Goal: Navigation & Orientation: Find specific page/section

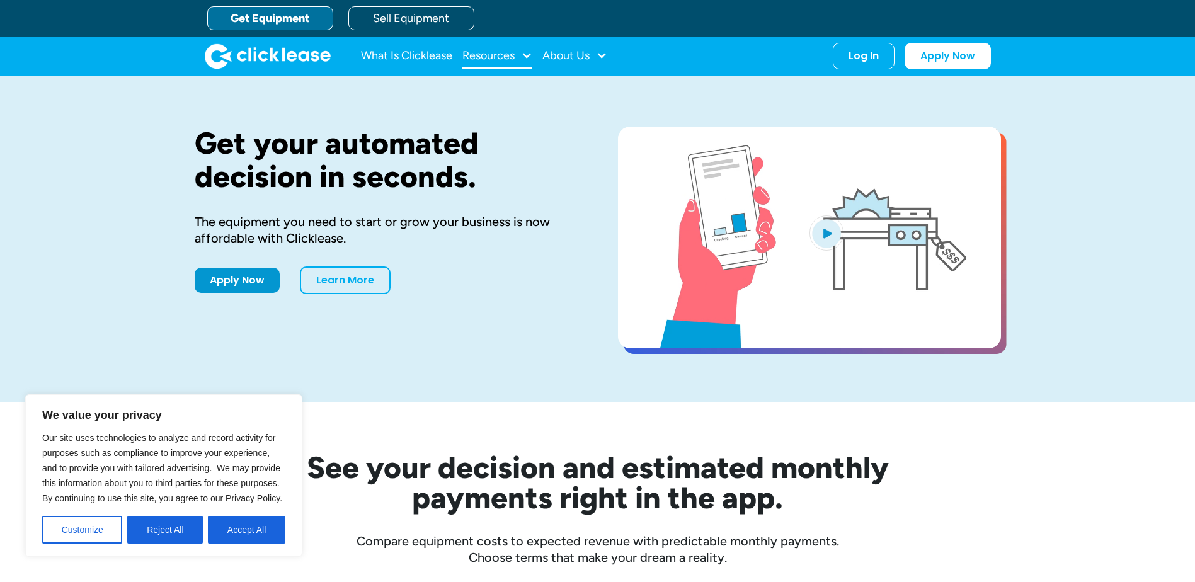
click at [505, 55] on div "Resources" at bounding box center [489, 55] width 52 height 0
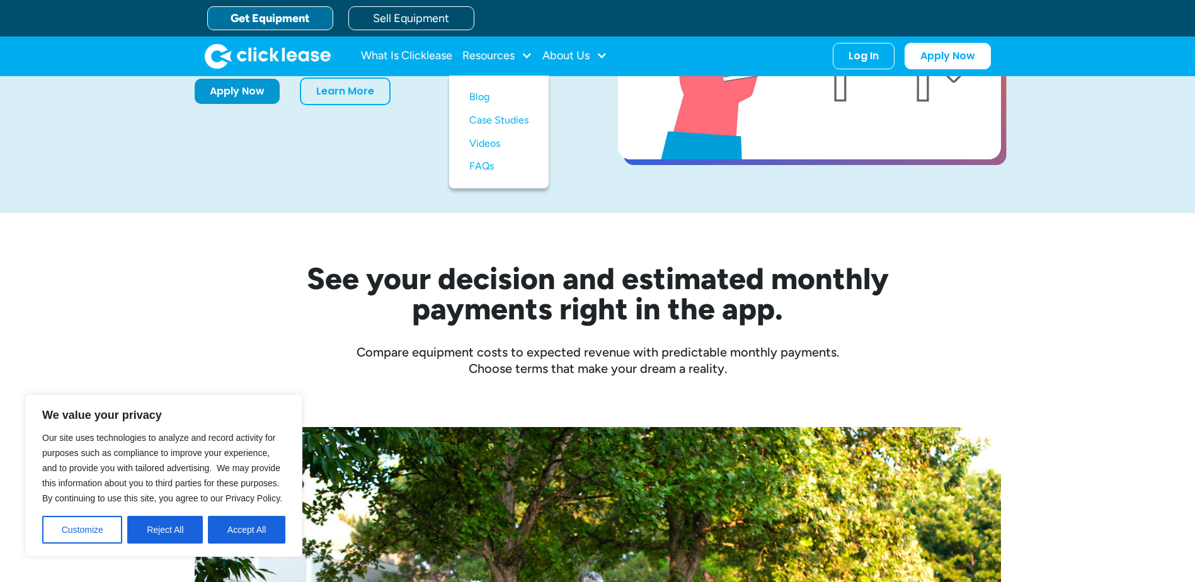
scroll to position [252, 0]
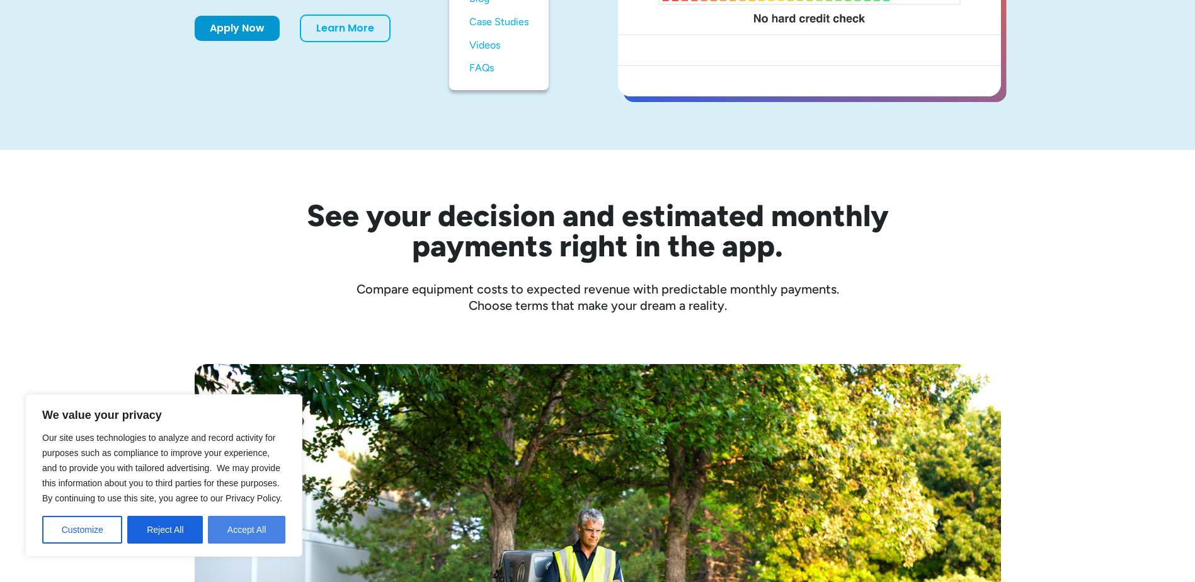
click at [262, 536] on button "Accept All" at bounding box center [247, 530] width 78 height 28
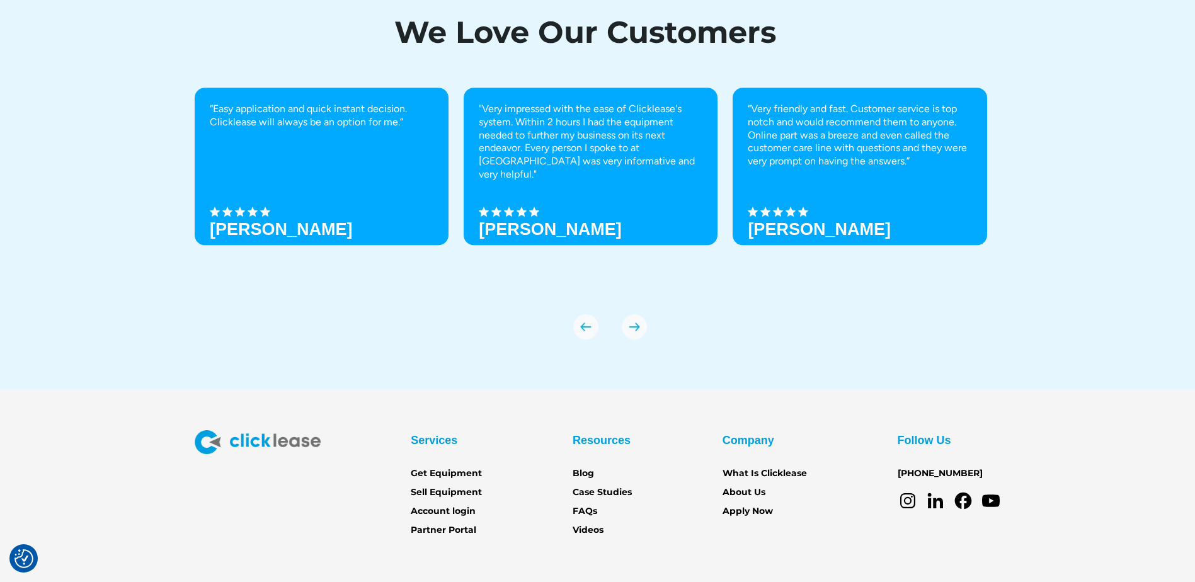
scroll to position [4348, 0]
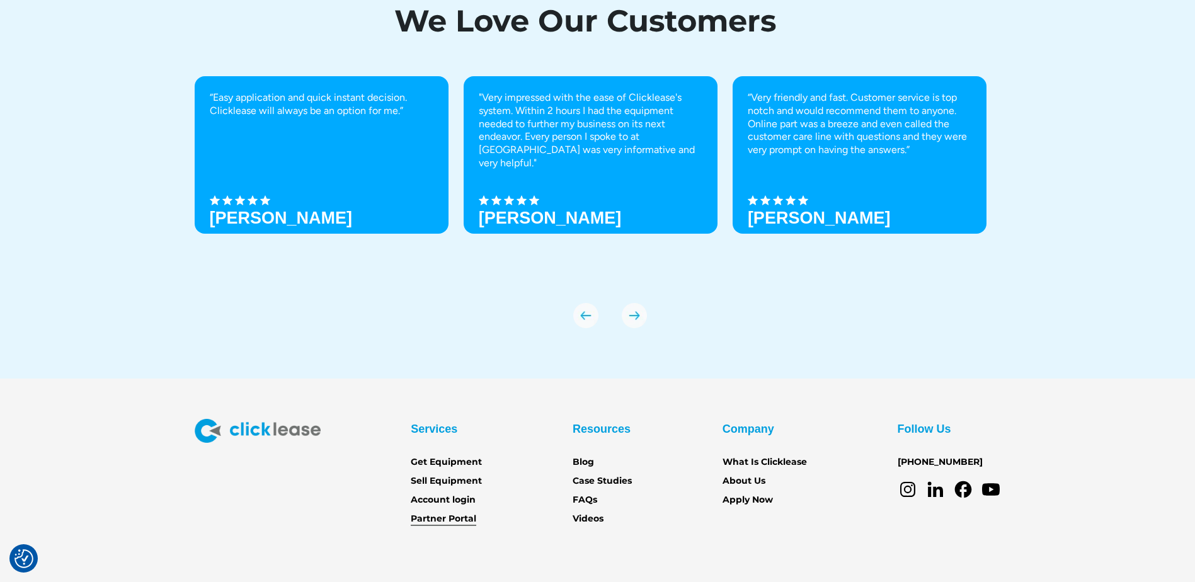
click at [452, 521] on link "Partner Portal" at bounding box center [444, 519] width 66 height 14
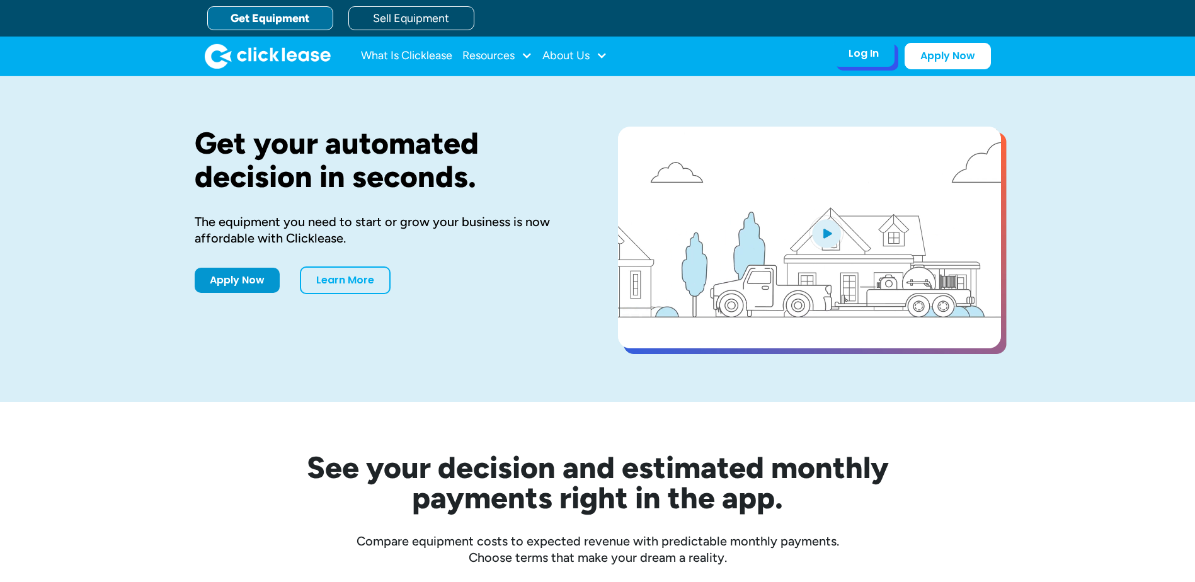
click at [852, 57] on div "Log In" at bounding box center [864, 53] width 30 height 13
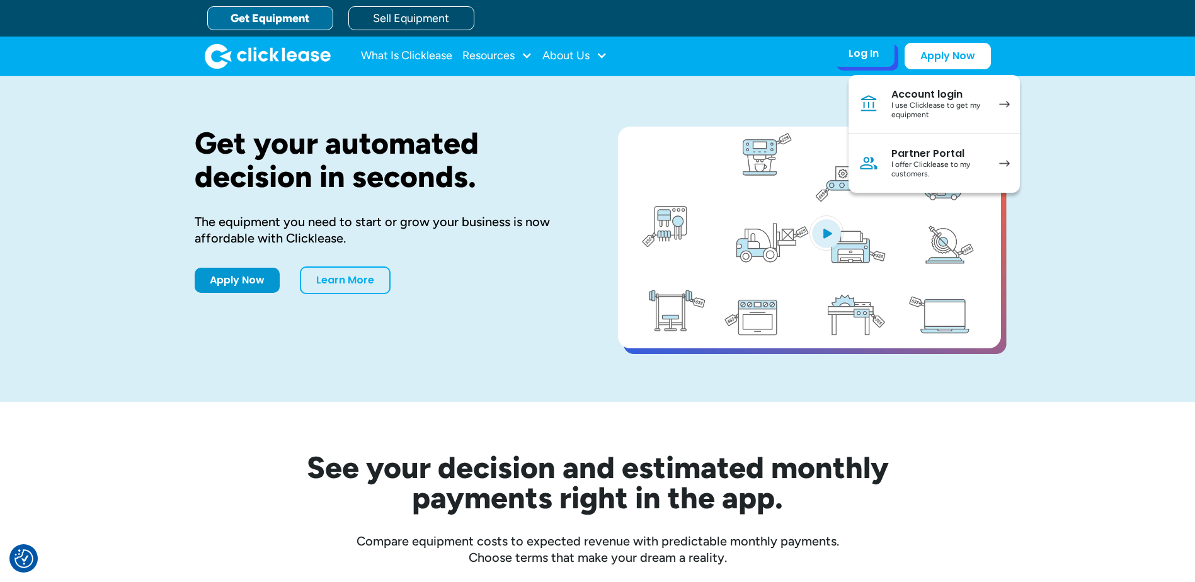
click at [928, 156] on div "Partner Portal" at bounding box center [939, 153] width 95 height 13
